Goal: Navigation & Orientation: Find specific page/section

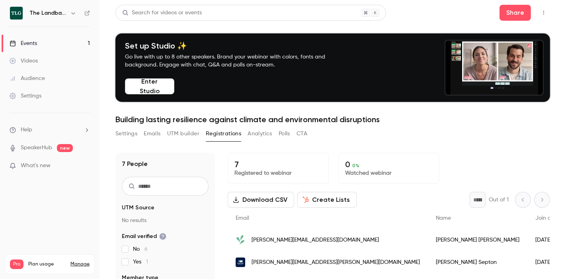
scroll to position [78, 0]
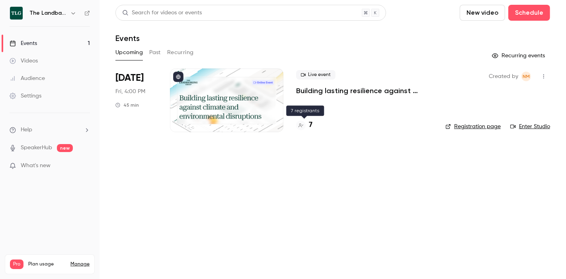
click at [309, 125] on h4 "7" at bounding box center [311, 125] width 4 height 11
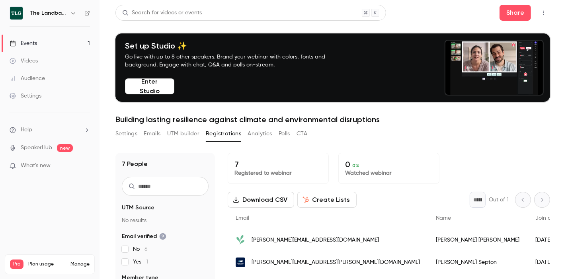
click at [54, 144] on p "SpeakerHub new" at bounding box center [41, 148] width 63 height 8
click at [35, 150] on link "SpeakerHub" at bounding box center [36, 148] width 31 height 8
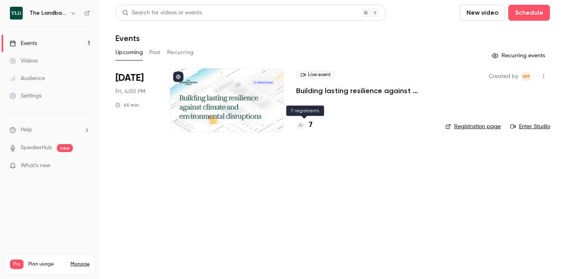
click at [310, 125] on h4 "7" at bounding box center [311, 125] width 4 height 11
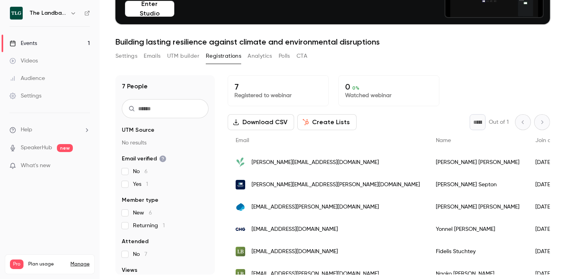
click at [87, 130] on icon "help-dropdown-opener" at bounding box center [87, 130] width 6 height 6
